Goal: Task Accomplishment & Management: Complete application form

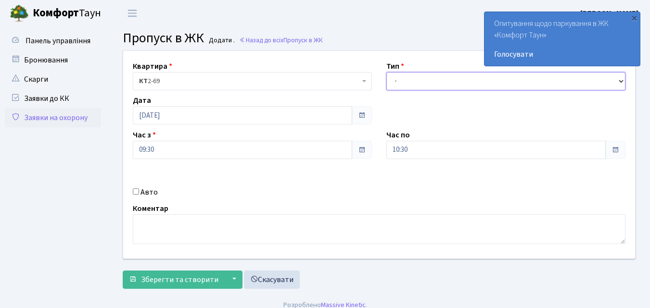
drag, startPoint x: 0, startPoint y: 0, endPoint x: 447, endPoint y: 87, distance: 455.2
click at [447, 87] on select "- Доставка Таксі Гості Сервіс" at bounding box center [505, 81] width 239 height 18
select select "1"
click at [386, 72] on select "- Доставка Таксі Гості Сервіс" at bounding box center [505, 81] width 239 height 18
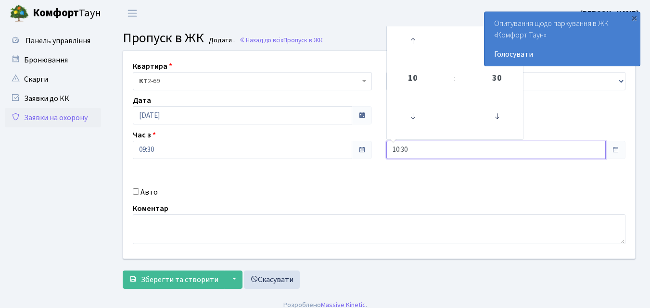
click at [412, 151] on input "10:30" at bounding box center [495, 150] width 219 height 18
click at [414, 39] on icon at bounding box center [413, 41] width 26 height 26
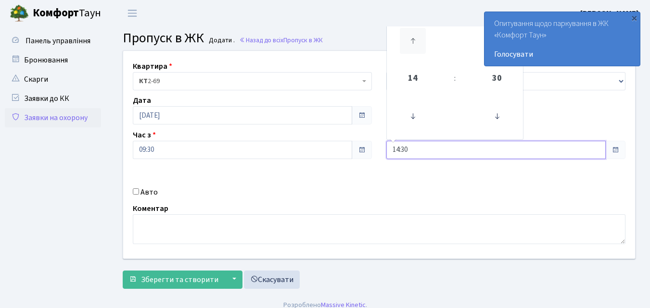
click at [414, 39] on icon at bounding box center [413, 41] width 26 height 26
type input "18:30"
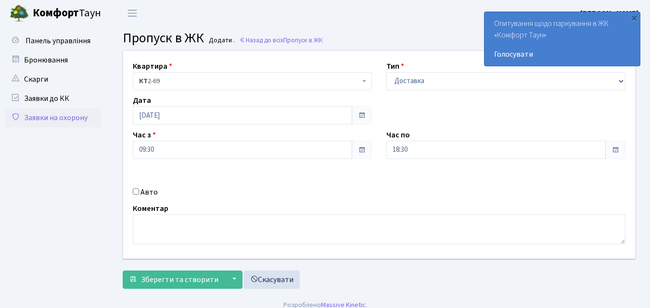
click at [137, 191] on input "Авто" at bounding box center [136, 192] width 6 height 6
checkbox input "true"
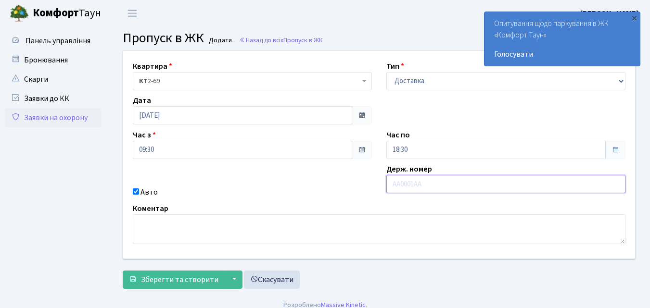
click at [399, 183] on input "text" at bounding box center [505, 184] width 239 height 18
type input "R"
type input "КА0189ВЕ"
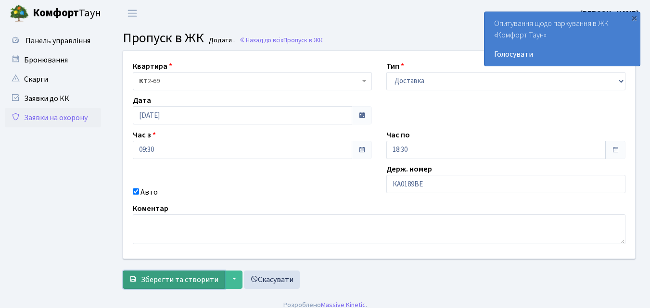
click at [177, 276] on span "Зберегти та створити" at bounding box center [179, 280] width 77 height 11
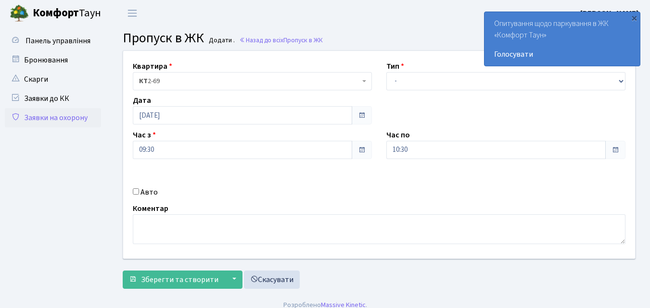
click at [41, 118] on link "Заявки на охорону" at bounding box center [53, 117] width 96 height 19
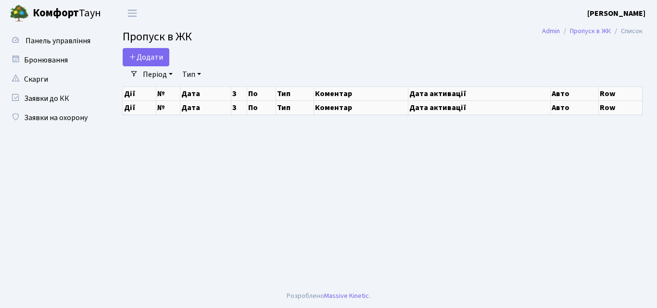
select select "25"
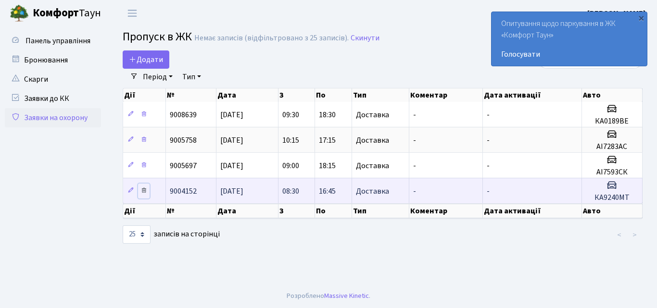
click at [145, 193] on icon at bounding box center [143, 190] width 7 height 7
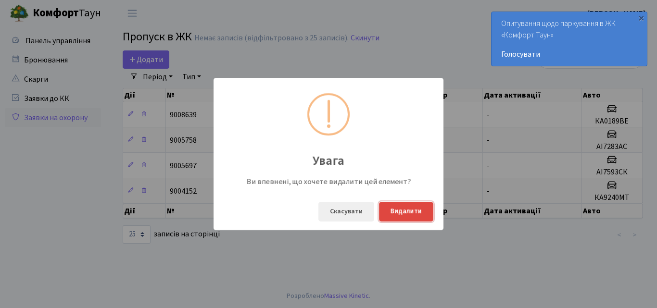
click at [391, 214] on button "Видалити" at bounding box center [406, 212] width 54 height 20
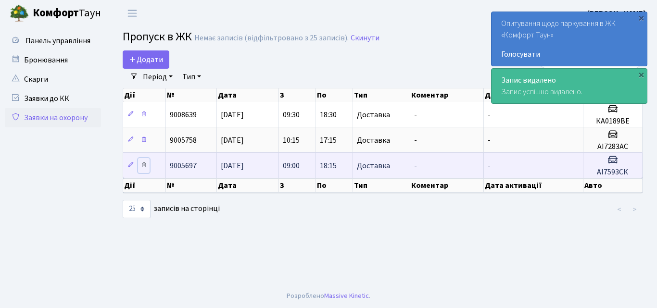
click at [143, 167] on icon at bounding box center [143, 165] width 7 height 7
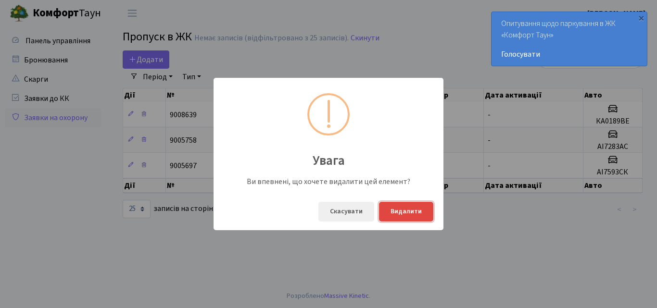
click at [398, 214] on button "Видалити" at bounding box center [406, 212] width 54 height 20
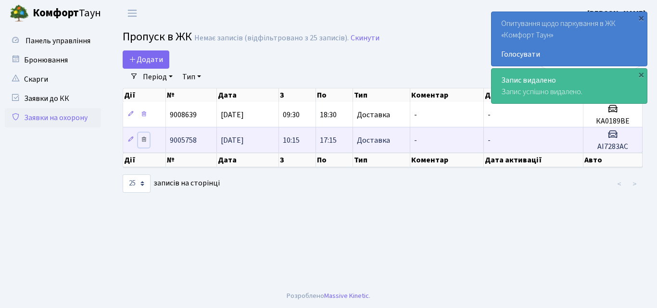
click at [144, 140] on icon at bounding box center [143, 139] width 7 height 7
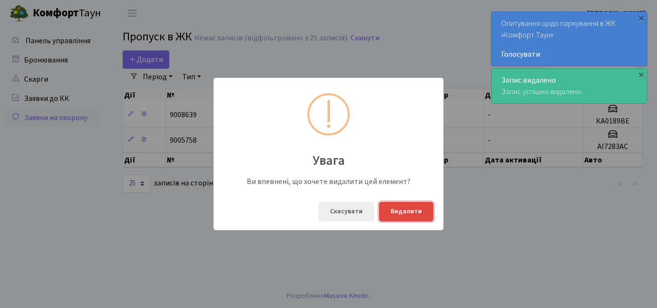
click at [391, 214] on button "Видалити" at bounding box center [406, 212] width 54 height 20
